Goal: Navigation & Orientation: Find specific page/section

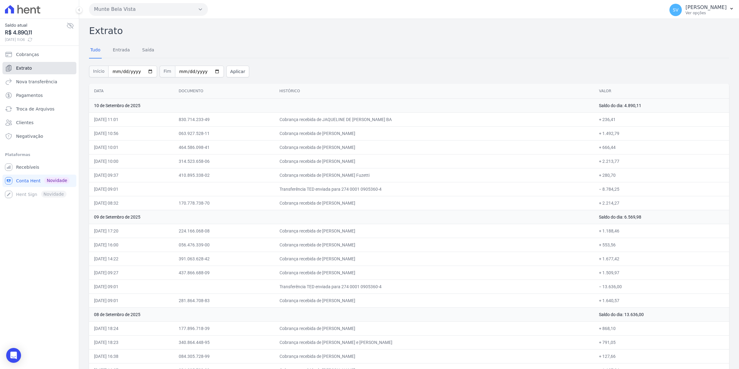
click at [22, 67] on span "Extrato" at bounding box center [24, 68] width 16 height 6
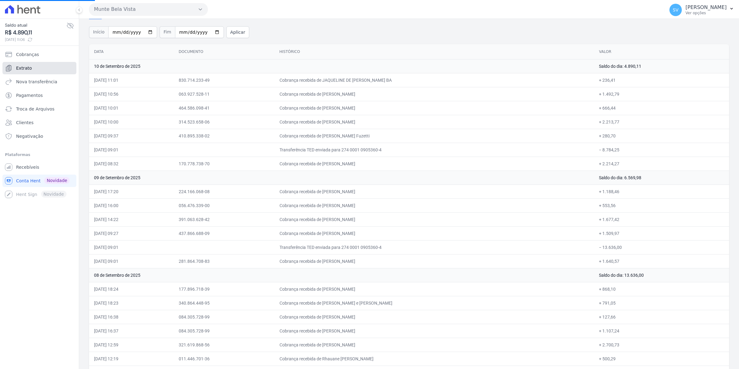
scroll to position [77, 0]
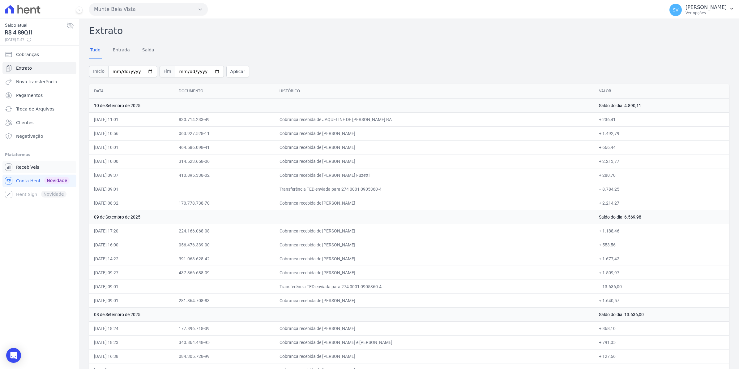
click at [28, 169] on span "Recebíveis" at bounding box center [27, 167] width 23 height 6
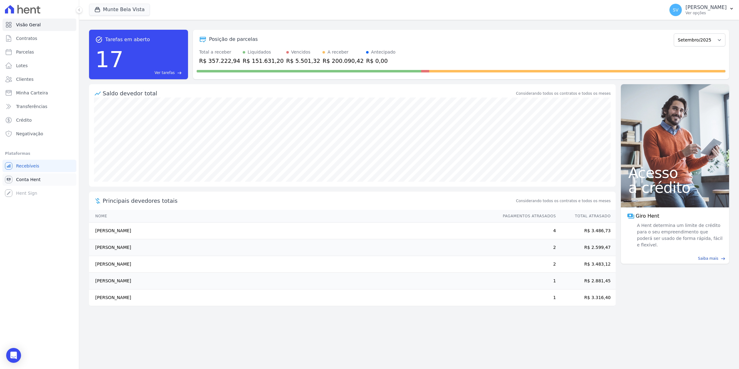
click at [28, 179] on span "Conta Hent" at bounding box center [28, 179] width 24 height 6
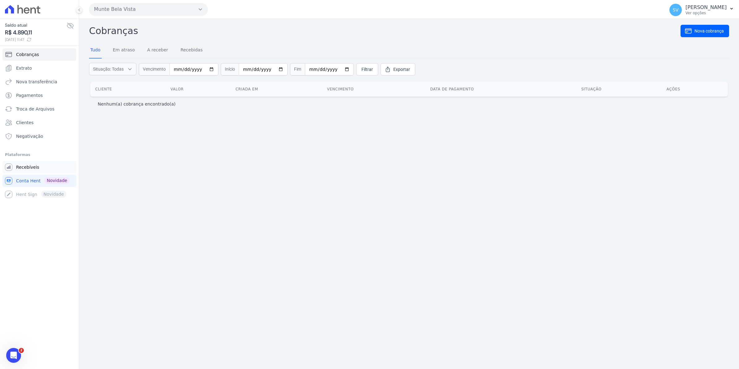
click at [18, 172] on link "Recebíveis" at bounding box center [39, 167] width 74 height 12
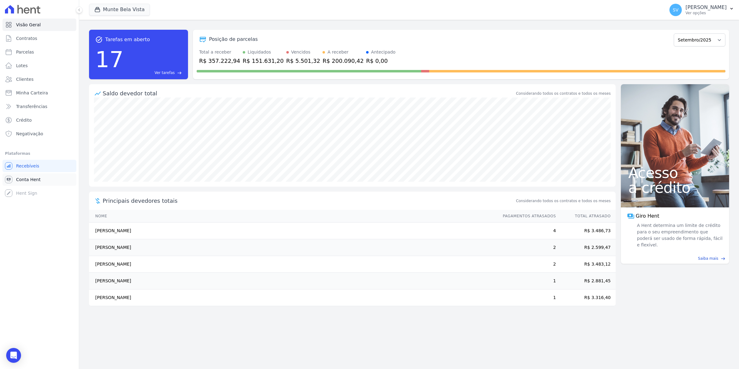
click at [20, 175] on link "Conta Hent" at bounding box center [39, 179] width 74 height 12
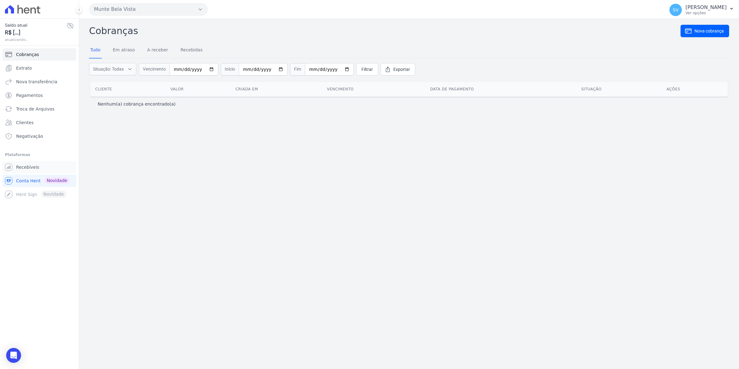
click at [28, 169] on span "Recebíveis" at bounding box center [27, 167] width 23 height 6
